Goal: Task Accomplishment & Management: Manage account settings

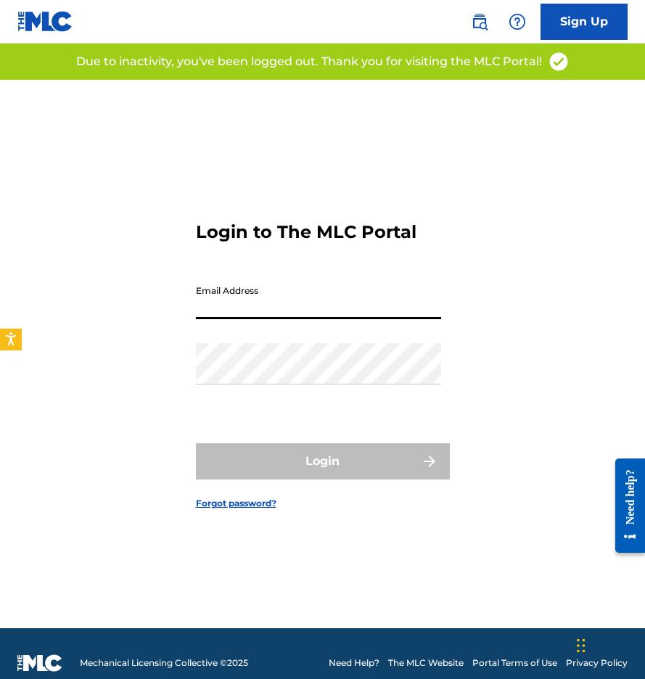
type input "[EMAIL_ADDRESS][DOMAIN_NAME]"
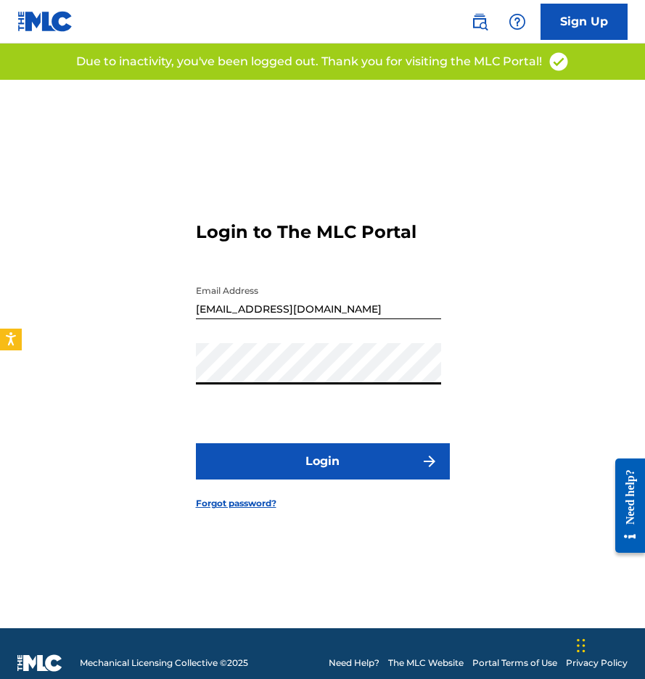
click at [282, 472] on button "Login" at bounding box center [323, 461] width 254 height 36
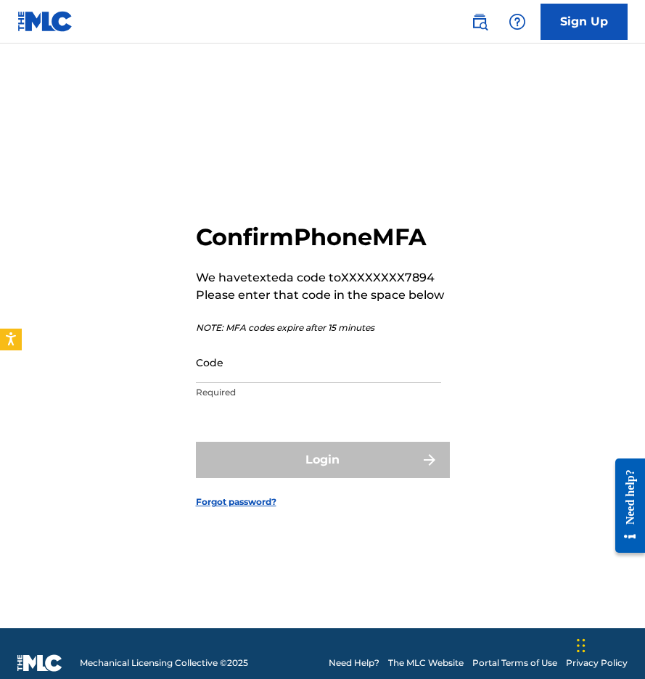
click at [276, 374] on input "Code" at bounding box center [318, 362] width 245 height 41
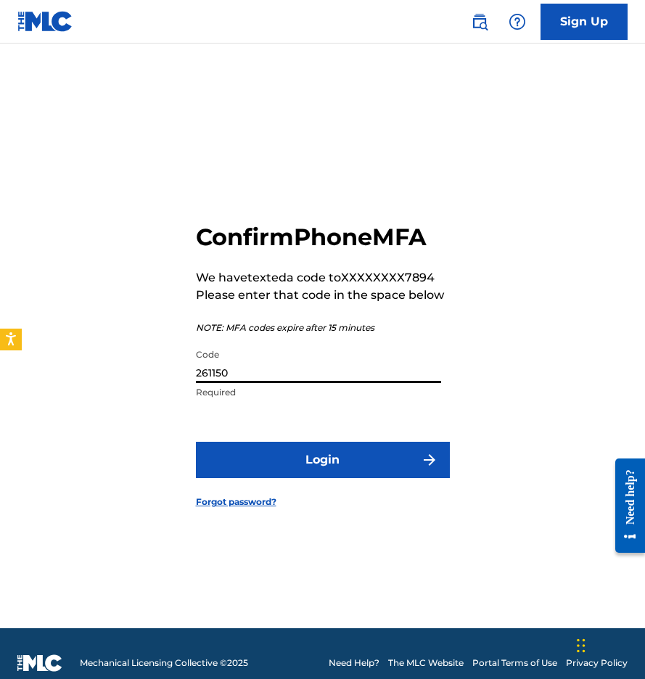
type input "261150"
click at [322, 459] on button "Login" at bounding box center [323, 460] width 254 height 36
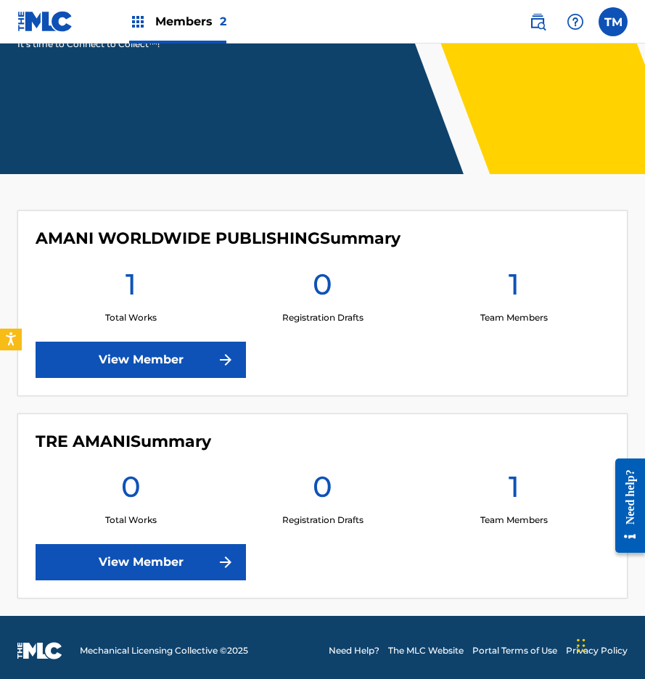
scroll to position [188, 0]
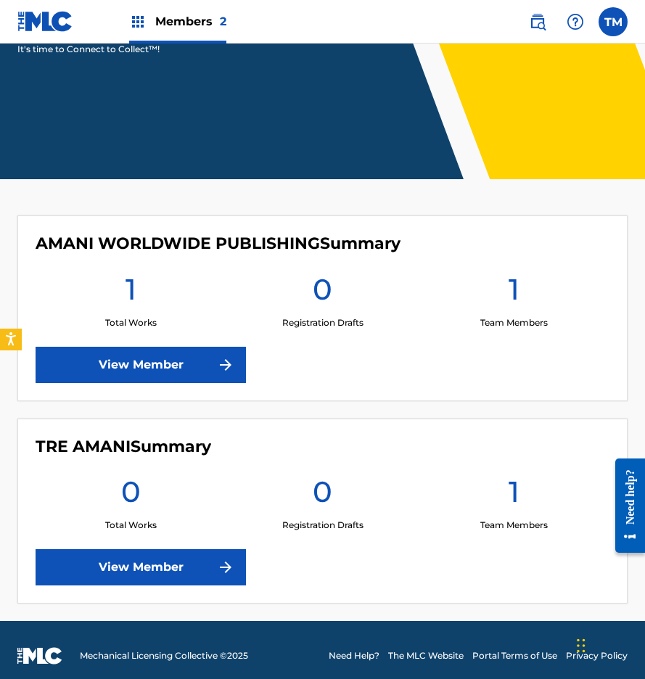
click at [201, 364] on link "View Member" at bounding box center [141, 365] width 210 height 36
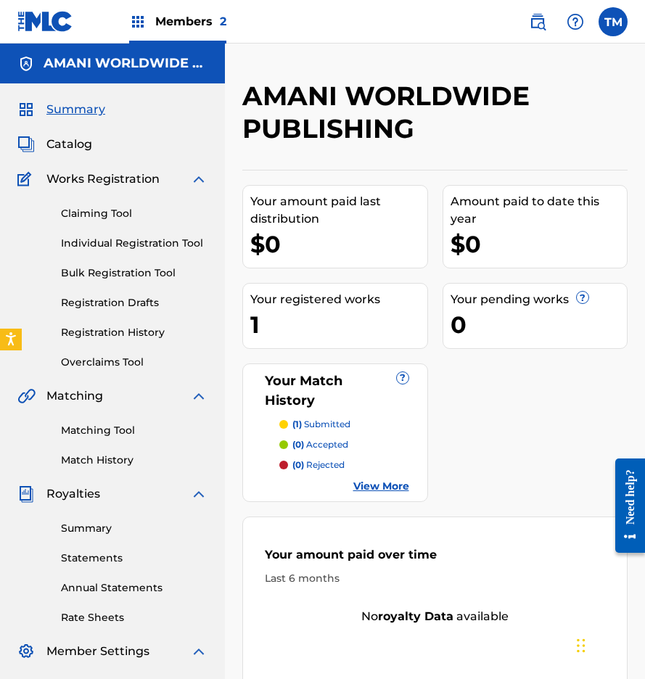
click at [77, 152] on span "Catalog" at bounding box center [69, 144] width 46 height 17
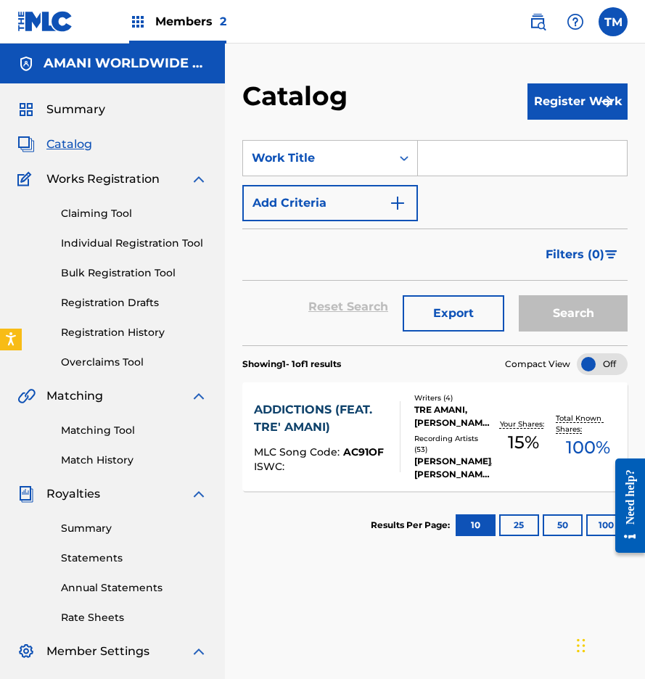
click at [102, 215] on link "Claiming Tool" at bounding box center [134, 213] width 147 height 15
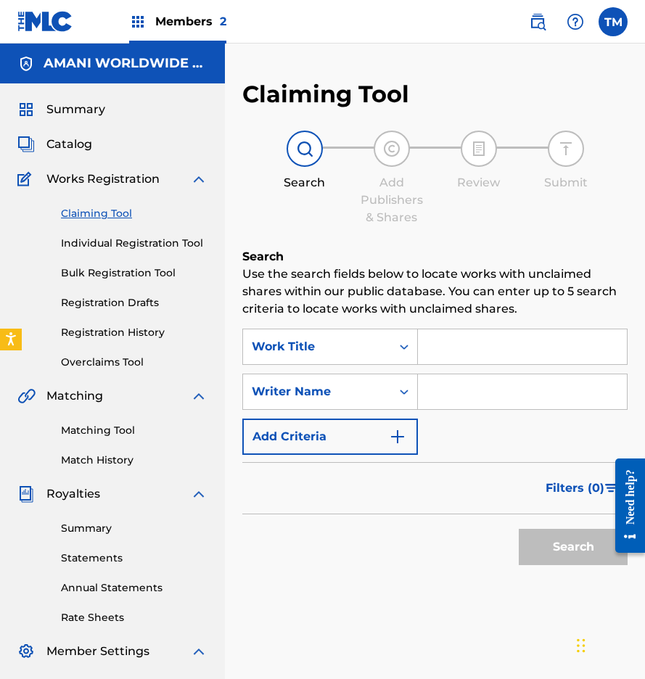
click at [86, 110] on span "Summary" at bounding box center [75, 109] width 59 height 17
